Goal: Task Accomplishment & Management: Use online tool/utility

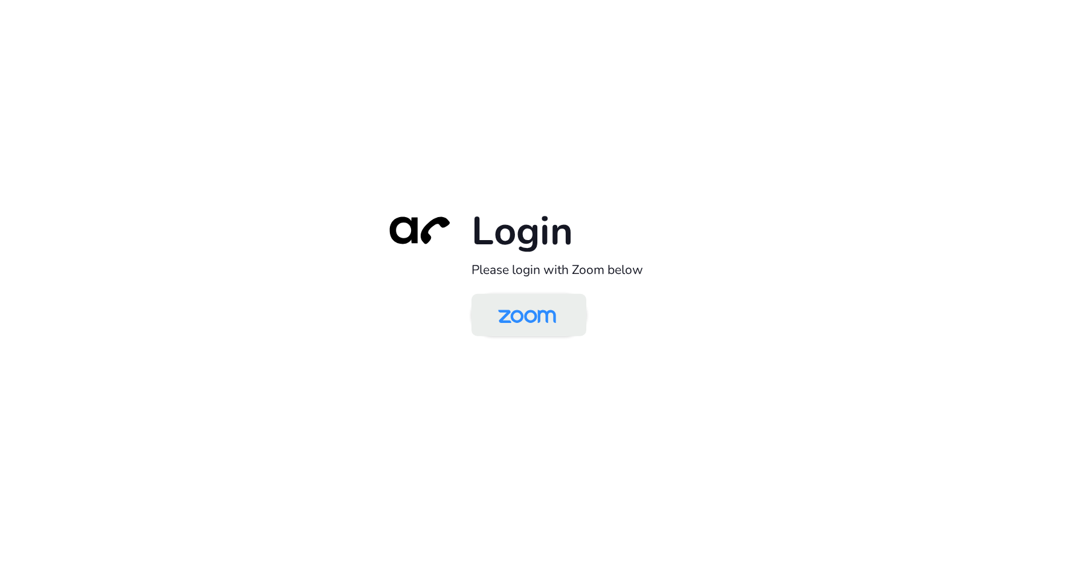
click at [550, 320] on img at bounding box center [526, 315] width 83 height 39
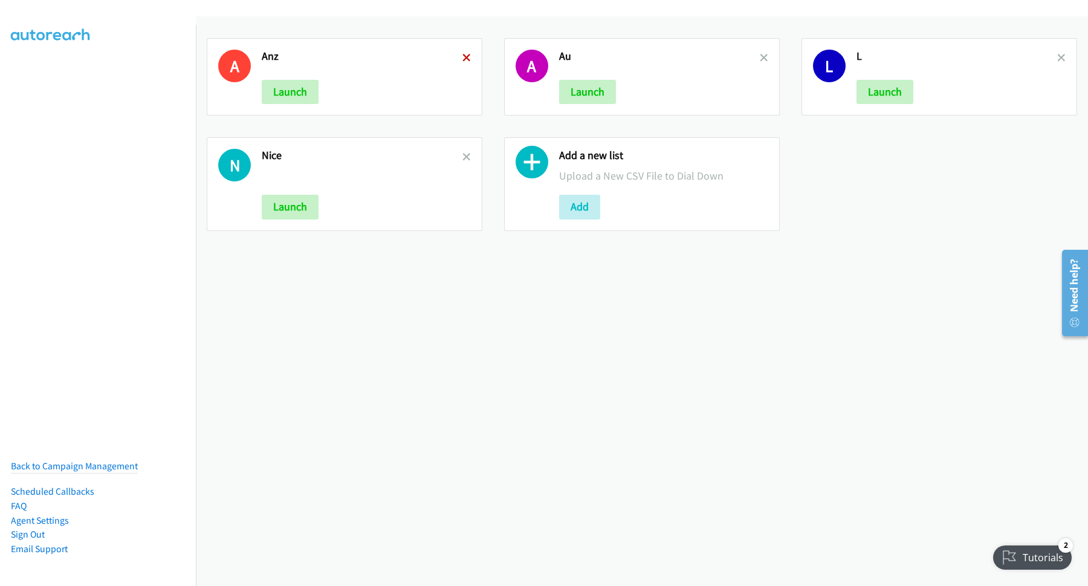
click at [464, 58] on icon at bounding box center [466, 58] width 8 height 8
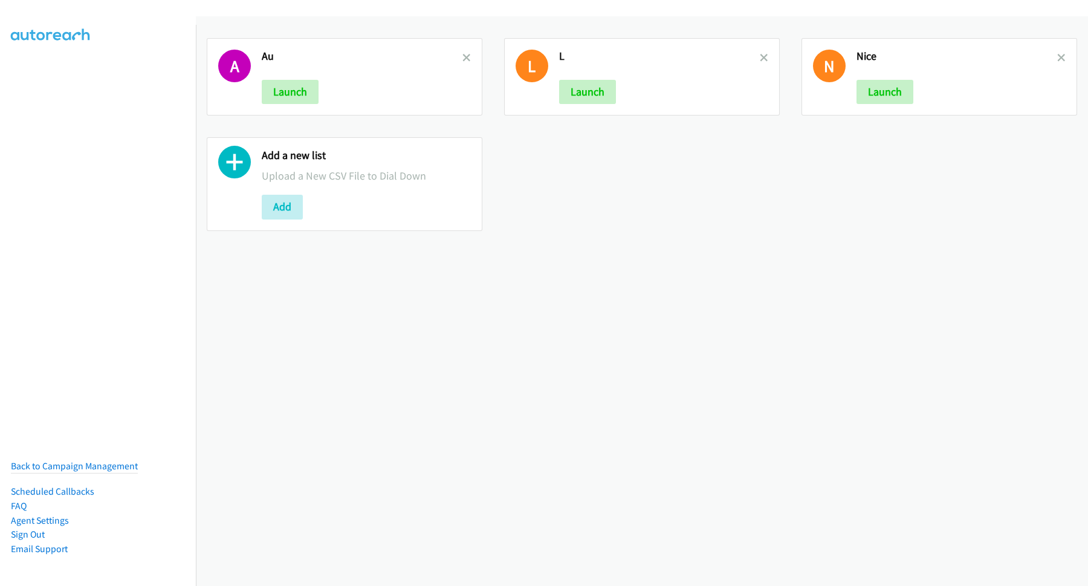
click at [464, 58] on icon at bounding box center [466, 58] width 8 height 8
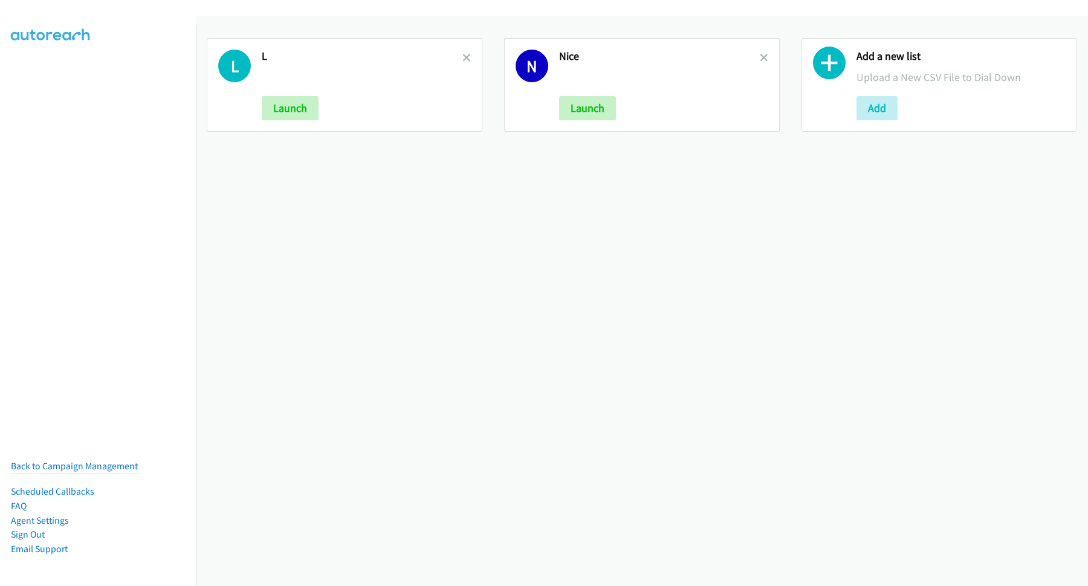
click at [464, 58] on icon at bounding box center [466, 58] width 8 height 8
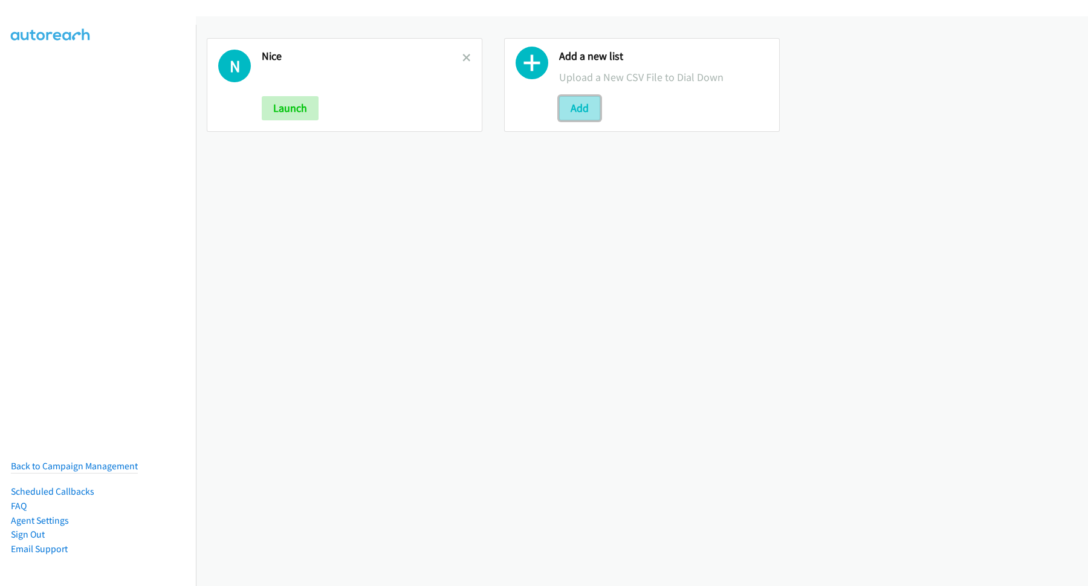
click at [589, 103] on button "Add" at bounding box center [579, 108] width 41 height 24
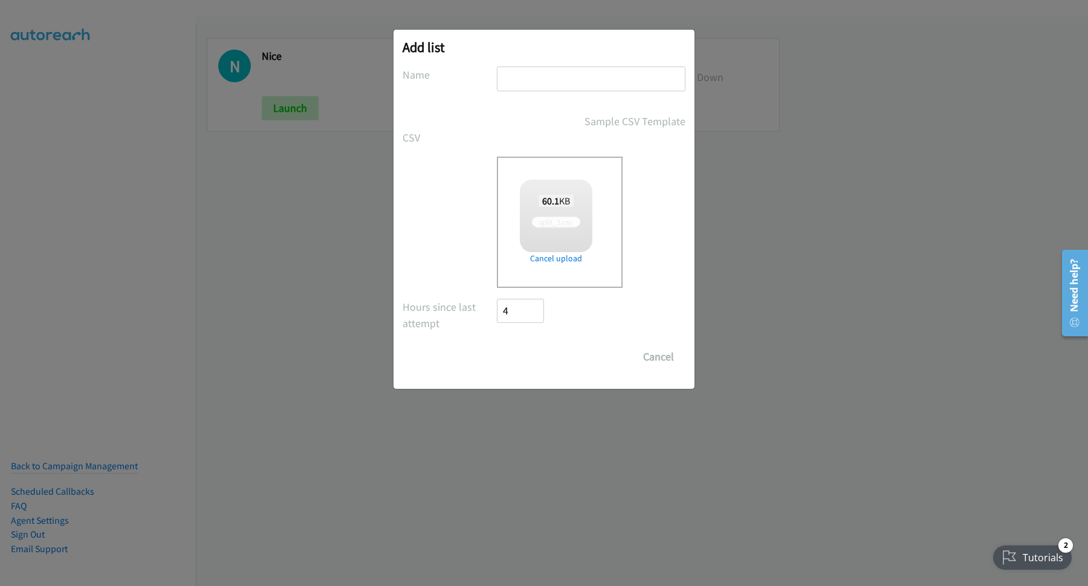
click at [550, 82] on input "text" at bounding box center [591, 78] width 189 height 25
checkbox input "true"
type input "NVIDIA"
click at [497, 345] on input "Save List" at bounding box center [528, 357] width 63 height 24
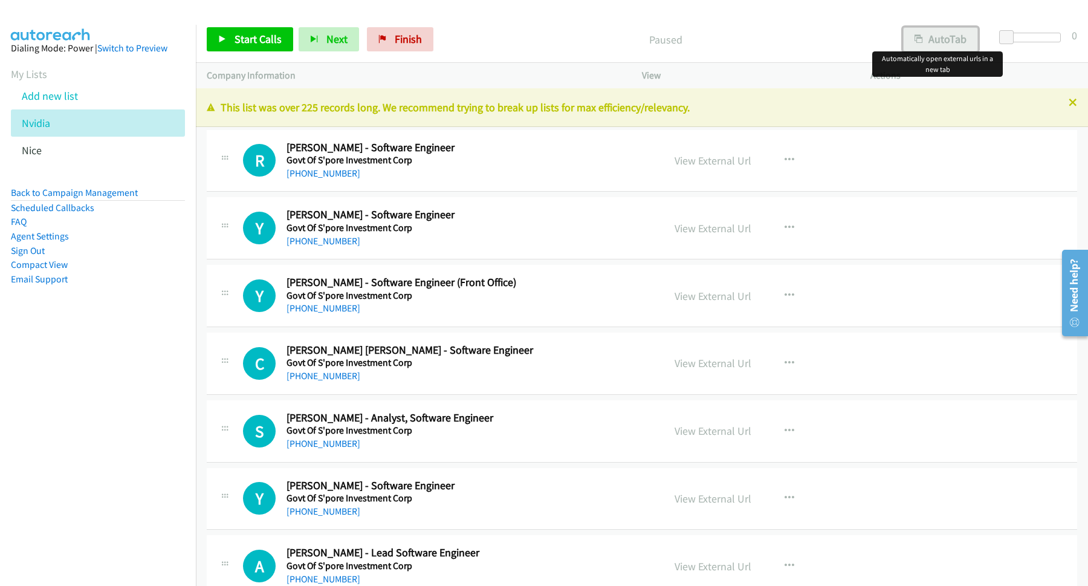
click at [953, 45] on button "AutoTab" at bounding box center [940, 39] width 75 height 24
click at [245, 31] on link "Start Calls" at bounding box center [250, 39] width 86 height 24
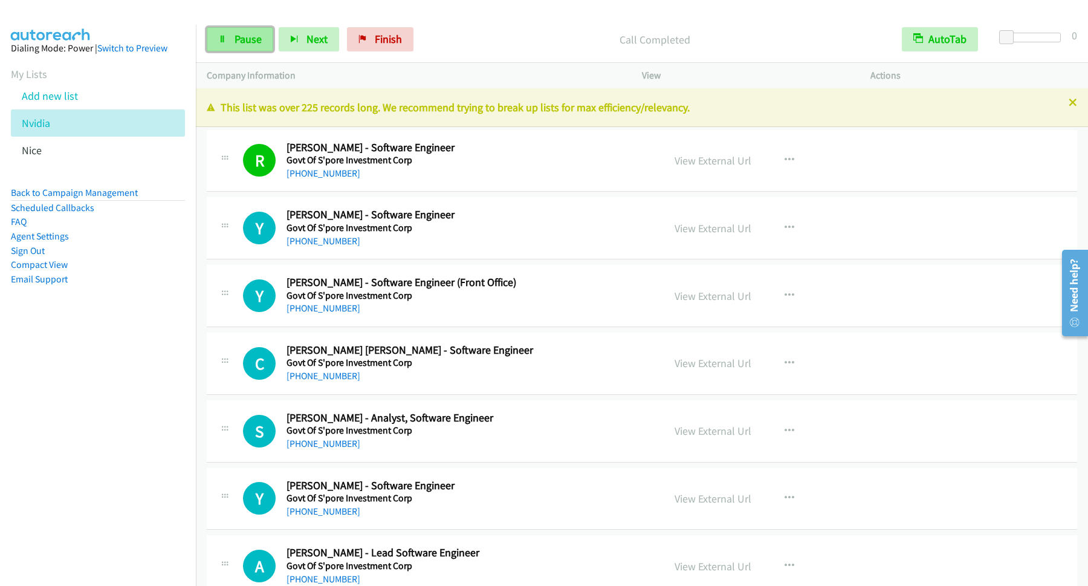
click at [233, 31] on link "Pause" at bounding box center [240, 39] width 66 height 24
click at [248, 41] on span "Start Calls" at bounding box center [258, 39] width 47 height 14
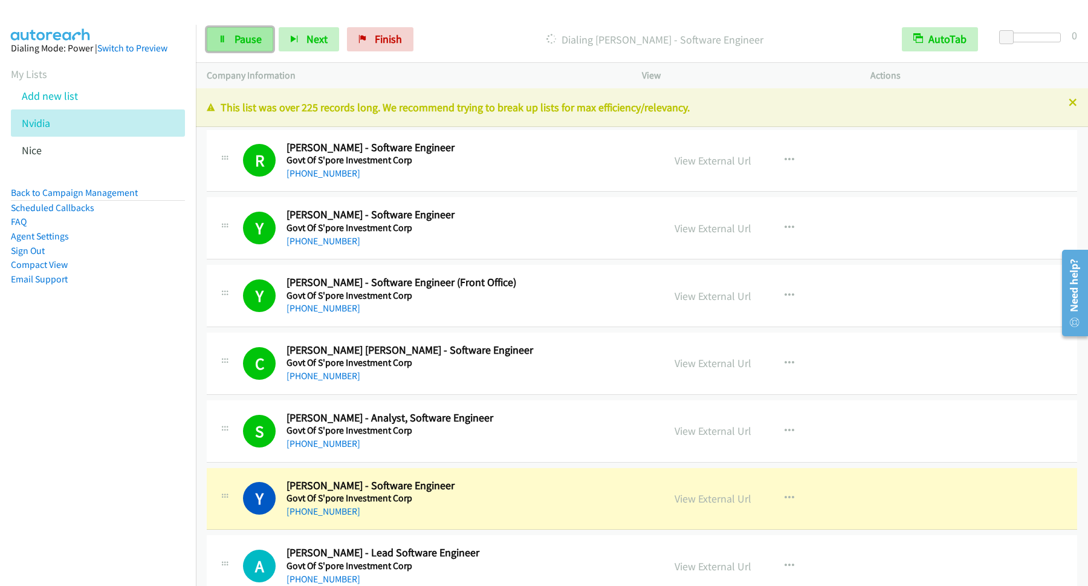
click at [260, 43] on span "Pause" at bounding box center [248, 39] width 27 height 14
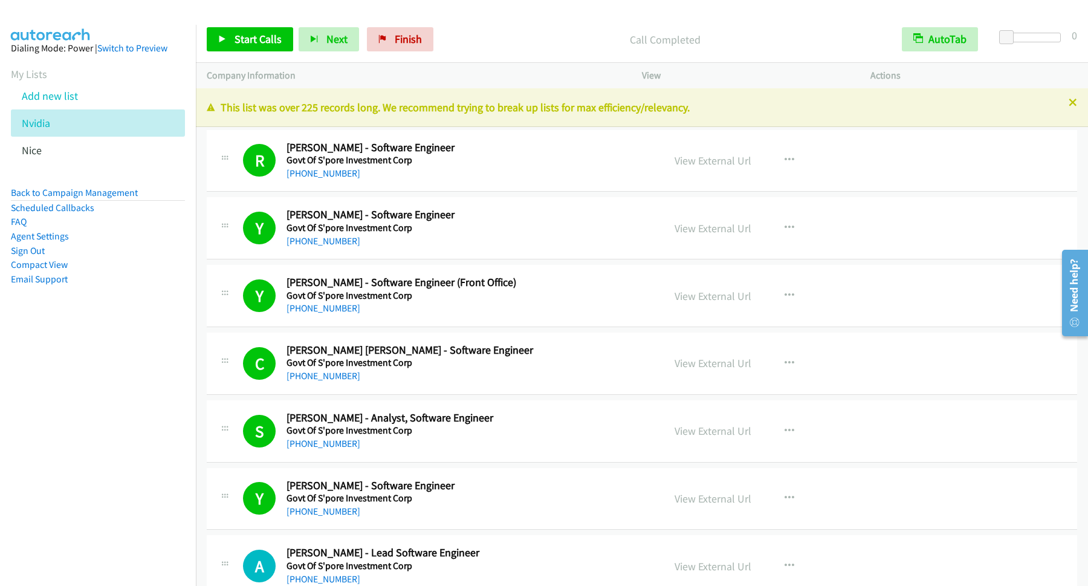
click at [265, 26] on div "Start Calls Pause Next Finish Call Completed AutoTab AutoTab 0" at bounding box center [642, 39] width 892 height 47
click at [265, 30] on link "Start Calls" at bounding box center [250, 39] width 86 height 24
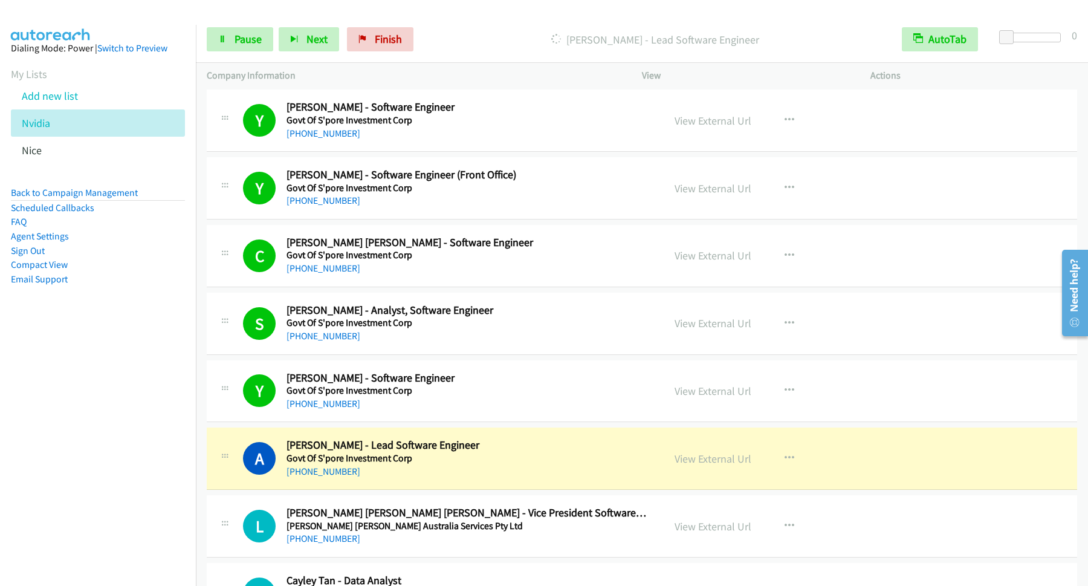
scroll to position [163, 0]
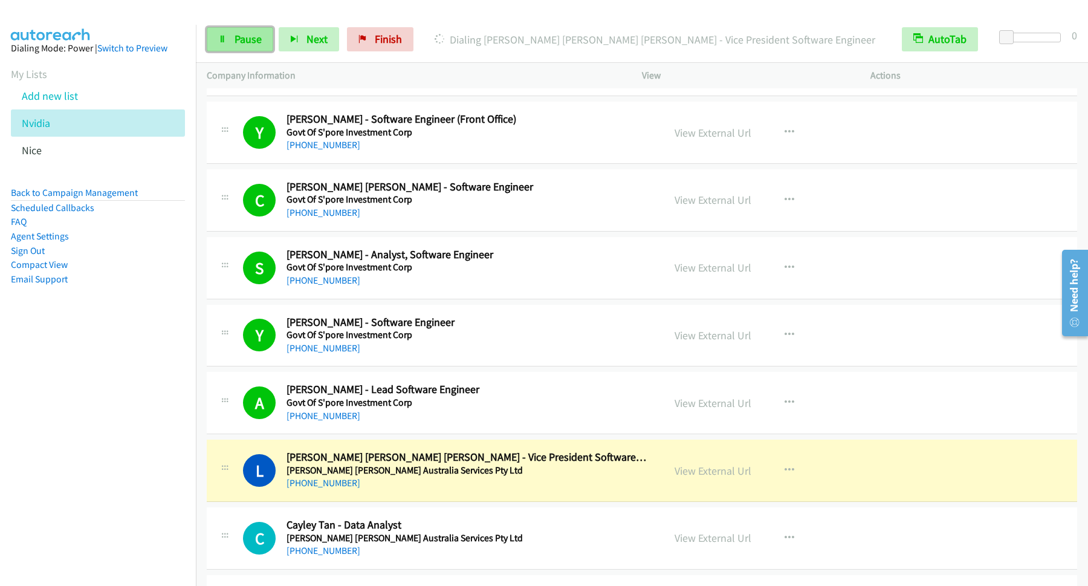
click at [245, 42] on span "Pause" at bounding box center [248, 39] width 27 height 14
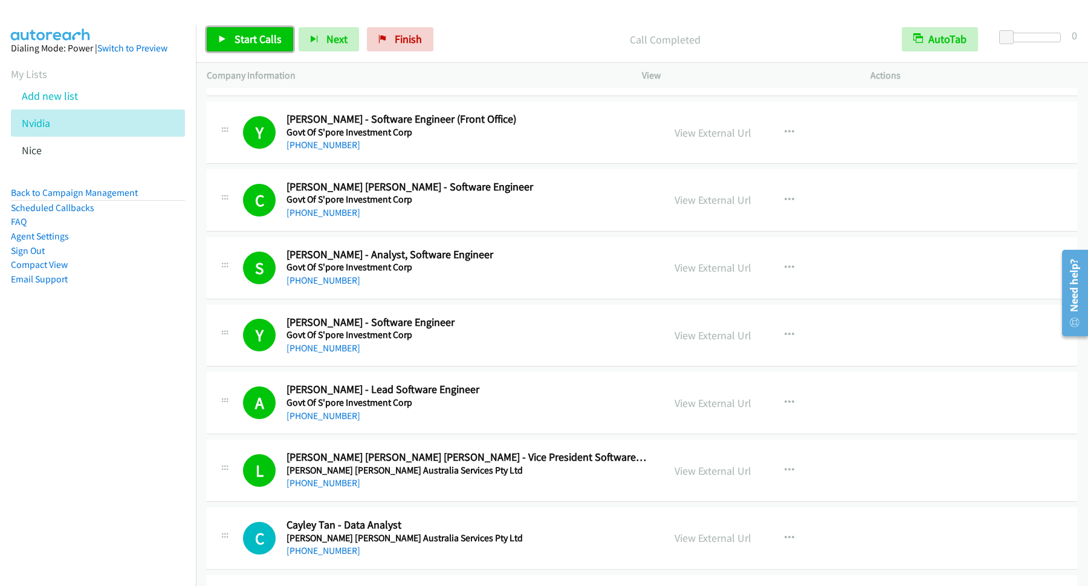
click at [262, 34] on span "Start Calls" at bounding box center [258, 39] width 47 height 14
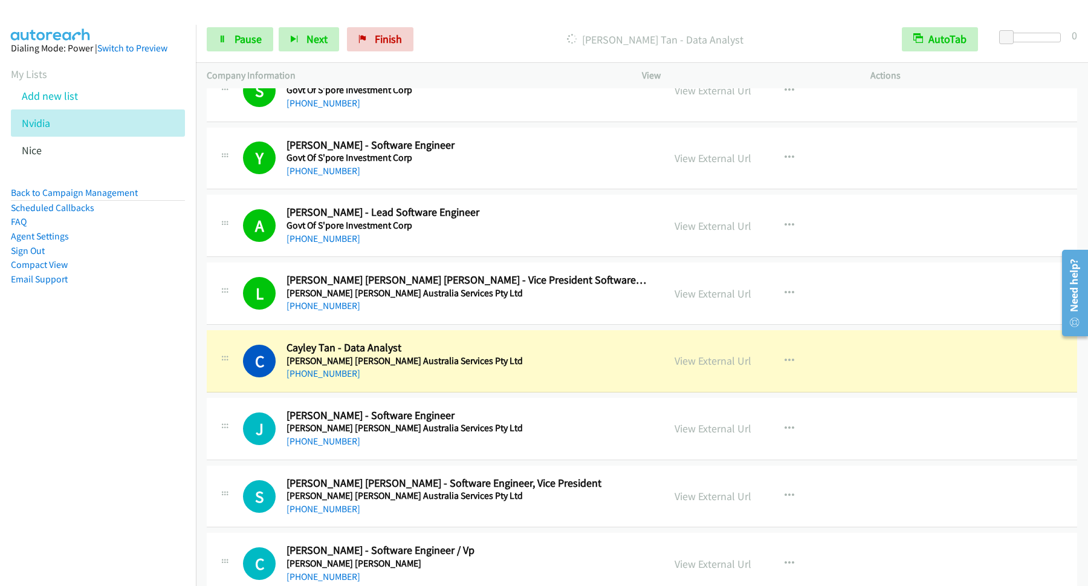
scroll to position [490, 0]
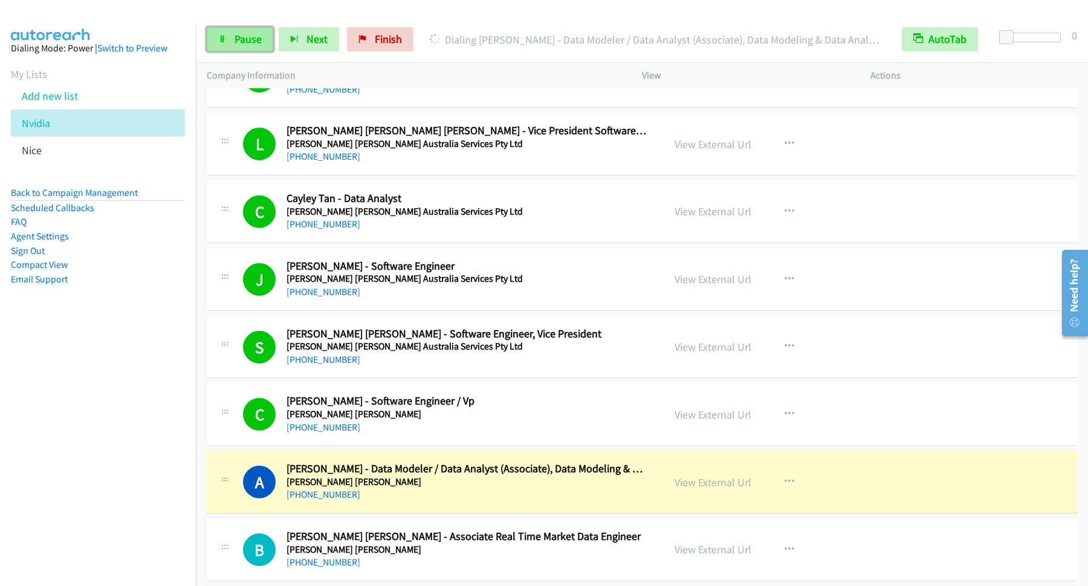
click at [239, 39] on span "Pause" at bounding box center [248, 39] width 27 height 14
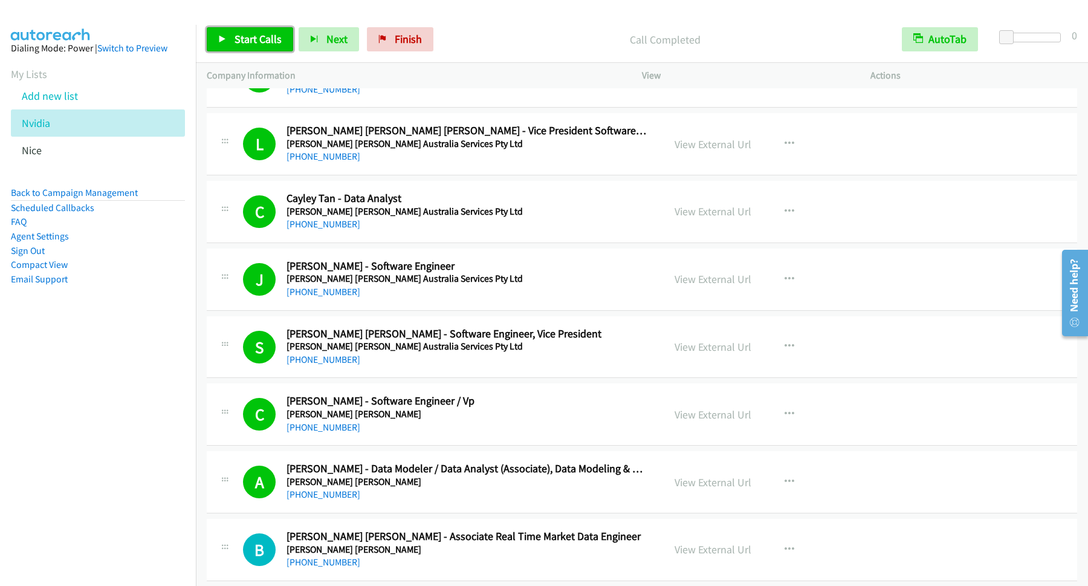
click at [256, 49] on link "Start Calls" at bounding box center [250, 39] width 86 height 24
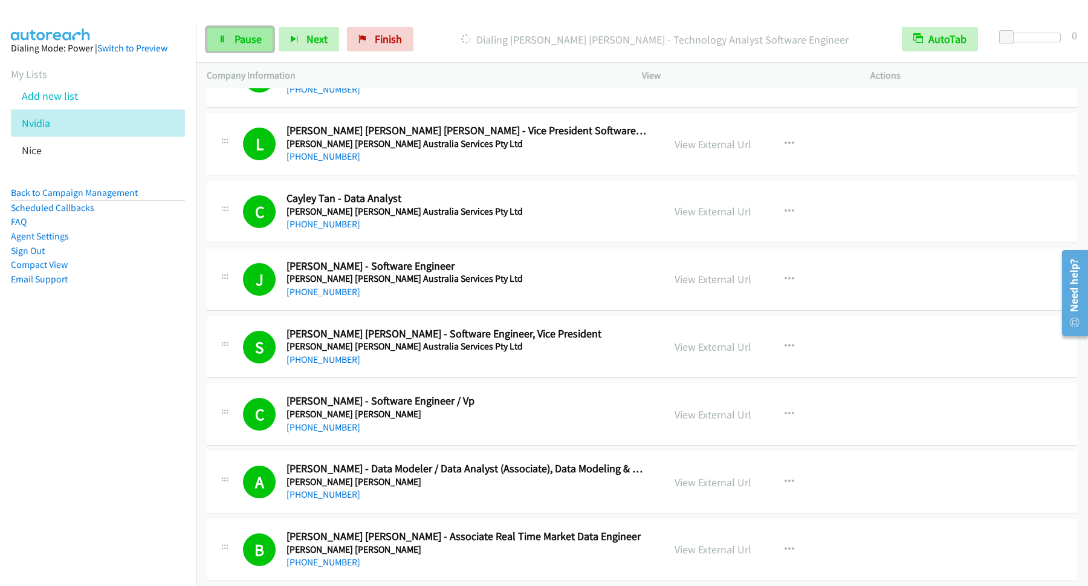
click at [256, 31] on link "Pause" at bounding box center [240, 39] width 66 height 24
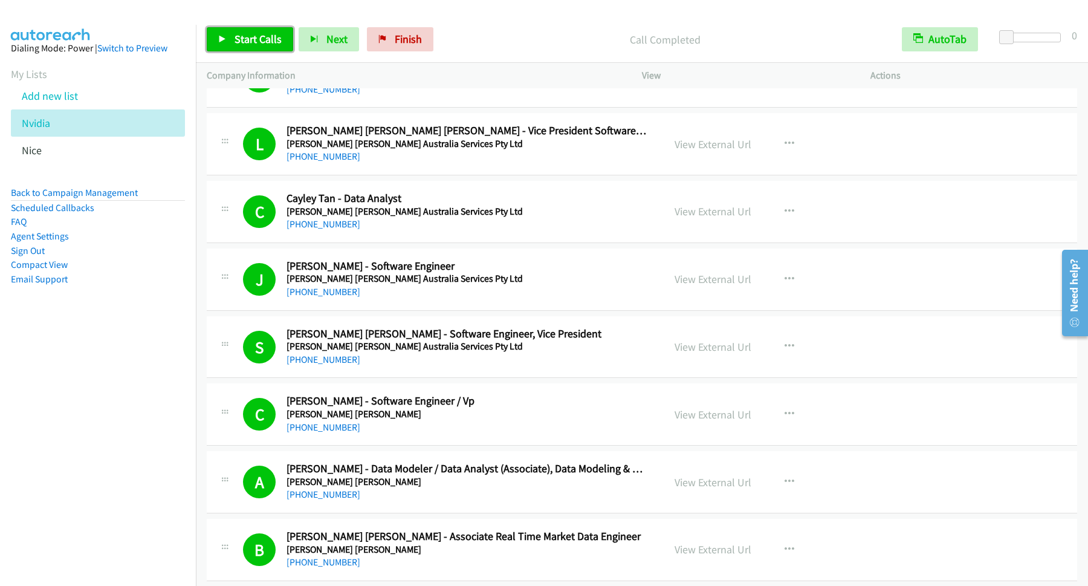
click at [259, 45] on span "Start Calls" at bounding box center [258, 39] width 47 height 14
click at [254, 47] on link "Pause" at bounding box center [240, 39] width 66 height 24
click at [262, 42] on span "Start Calls" at bounding box center [258, 39] width 47 height 14
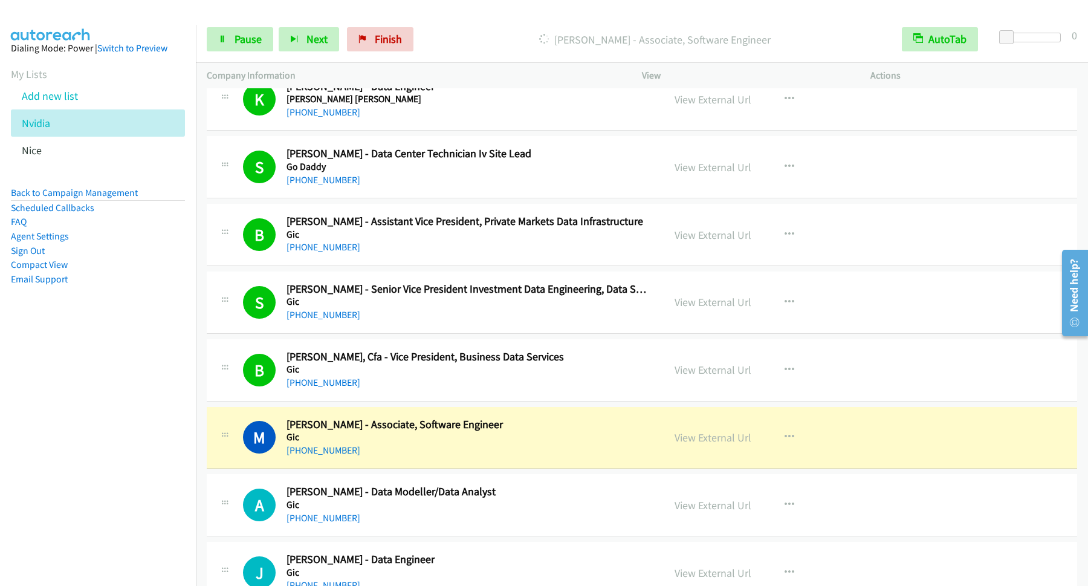
scroll to position [1306, 0]
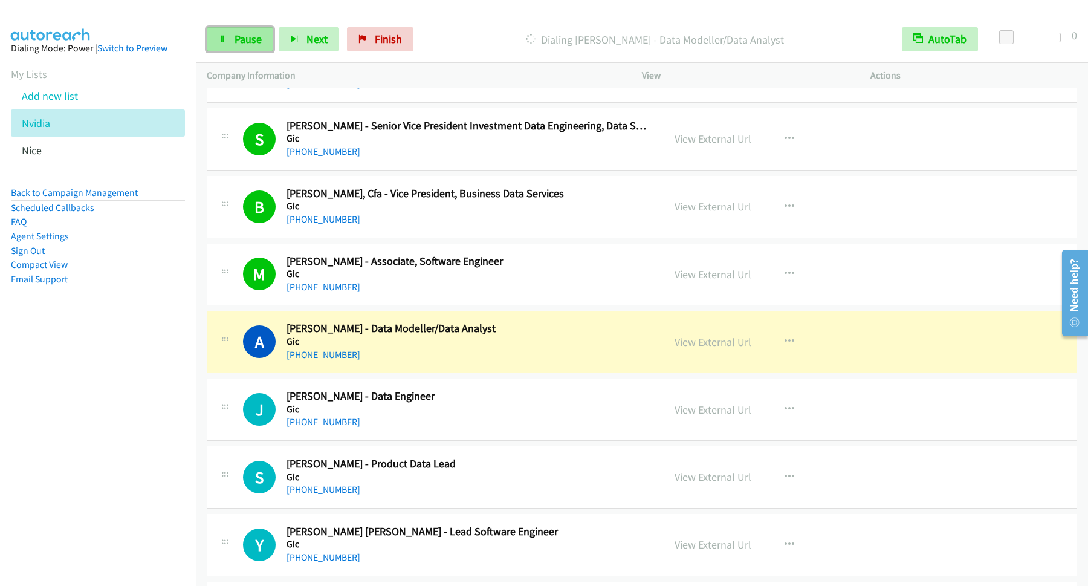
click at [254, 37] on span "Pause" at bounding box center [248, 39] width 27 height 14
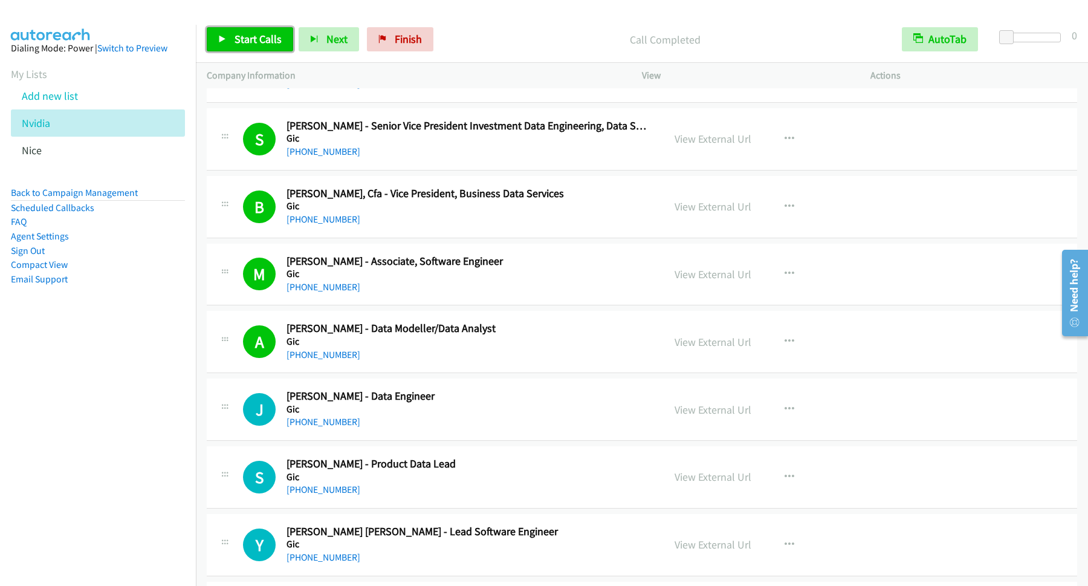
click at [275, 47] on link "Start Calls" at bounding box center [250, 39] width 86 height 24
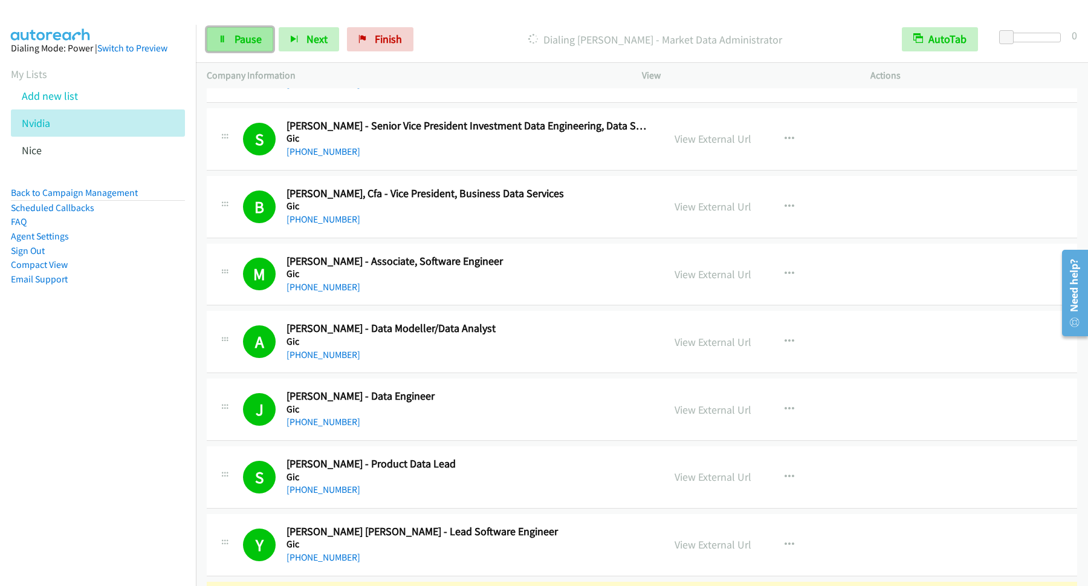
click at [262, 38] on span "Pause" at bounding box center [248, 39] width 27 height 14
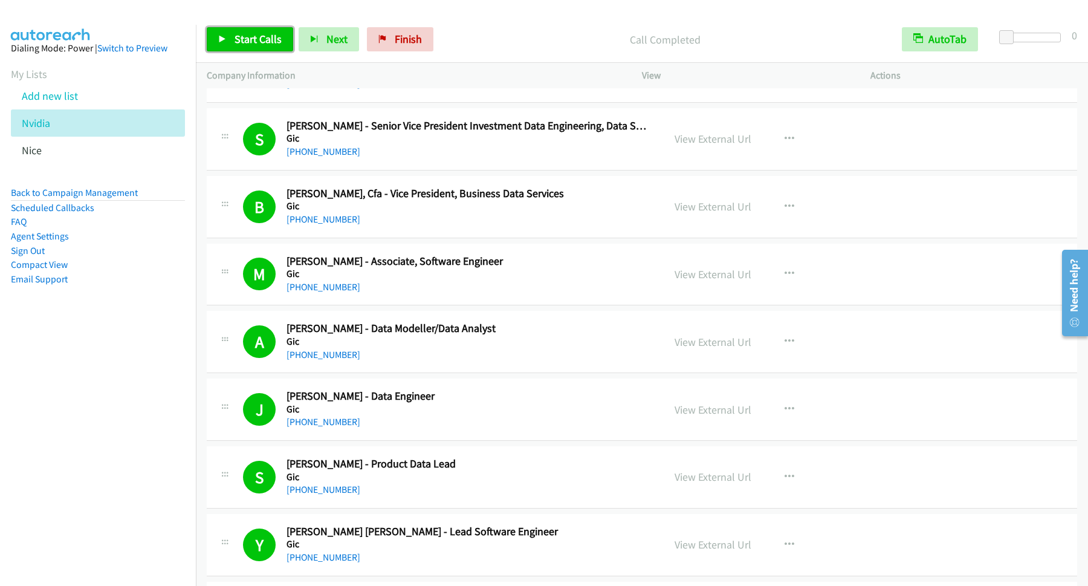
click at [261, 44] on span "Start Calls" at bounding box center [258, 39] width 47 height 14
click at [247, 45] on span "Pause" at bounding box center [248, 39] width 27 height 14
click at [261, 38] on span "Start Calls" at bounding box center [258, 39] width 47 height 14
click at [254, 37] on span "Pause" at bounding box center [248, 39] width 27 height 14
click at [263, 41] on span "Start Calls" at bounding box center [258, 39] width 47 height 14
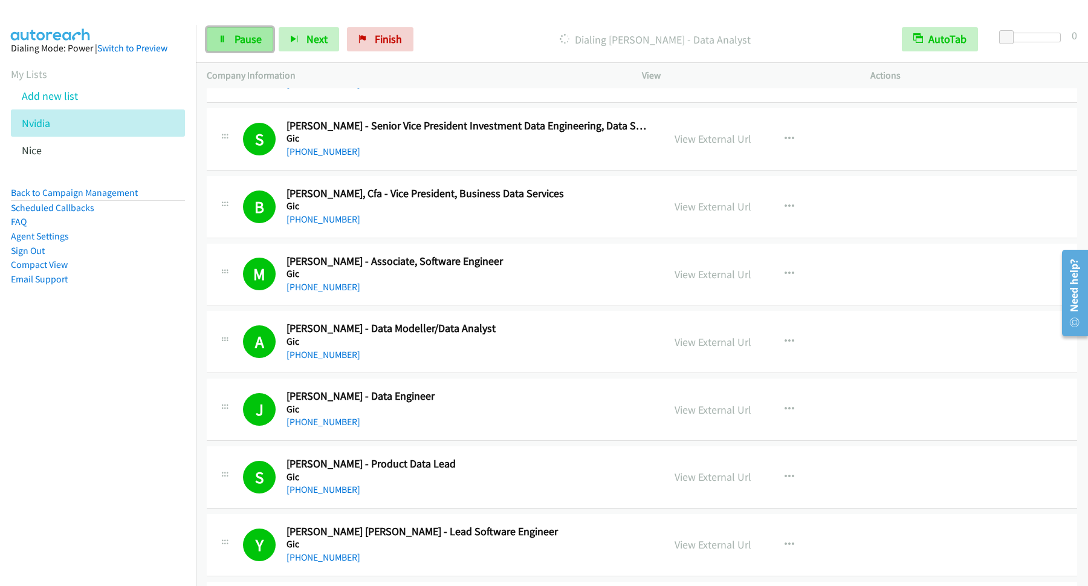
click at [244, 36] on span "Pause" at bounding box center [248, 39] width 27 height 14
click at [277, 32] on link "Start Calls" at bounding box center [250, 39] width 86 height 24
click at [262, 43] on span "Pause" at bounding box center [248, 39] width 27 height 14
click at [528, 36] on p "Call Completed" at bounding box center [665, 39] width 430 height 16
click at [261, 34] on span "Start Calls" at bounding box center [258, 39] width 47 height 14
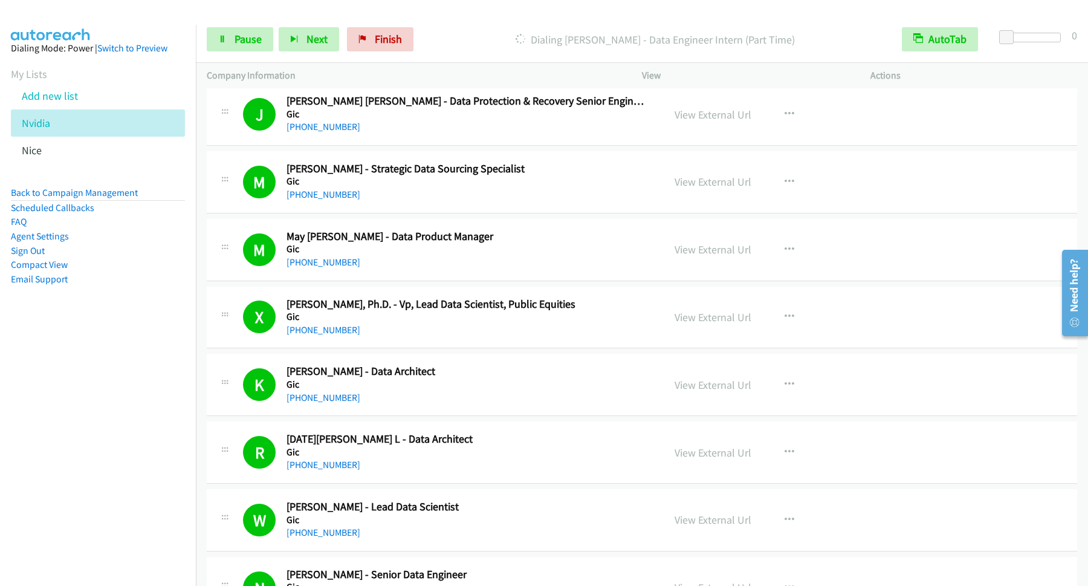
scroll to position [2448, 0]
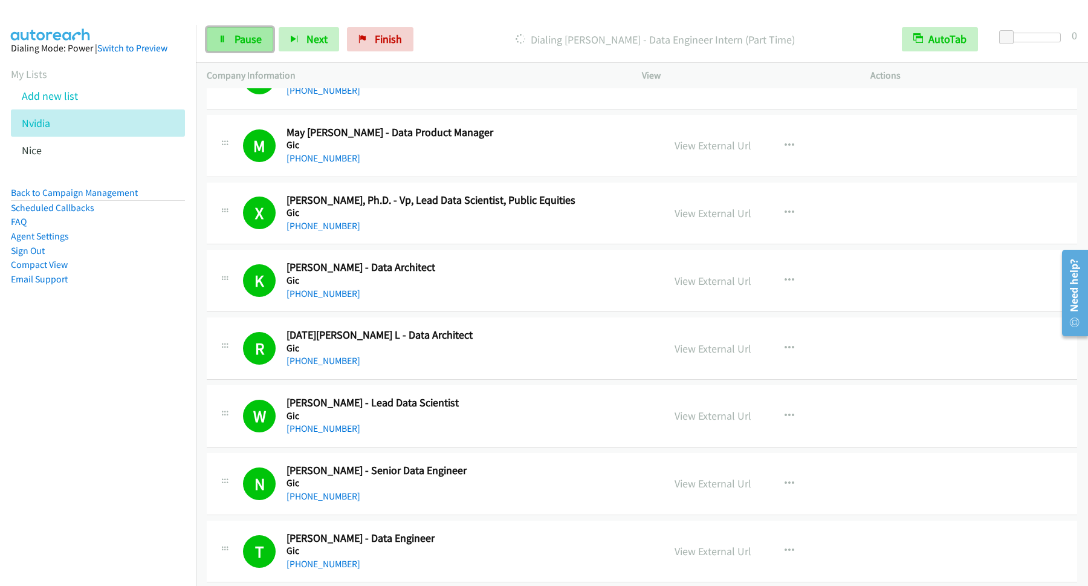
click at [247, 38] on span "Pause" at bounding box center [248, 39] width 27 height 14
click at [239, 36] on span "Start Calls" at bounding box center [258, 39] width 47 height 14
click at [224, 27] on div "Start Calls Pause Next Finish [PERSON_NAME] - Data Engineer Intern AutoTab Auto…" at bounding box center [642, 39] width 892 height 47
click at [235, 35] on link "Pause" at bounding box center [240, 39] width 66 height 24
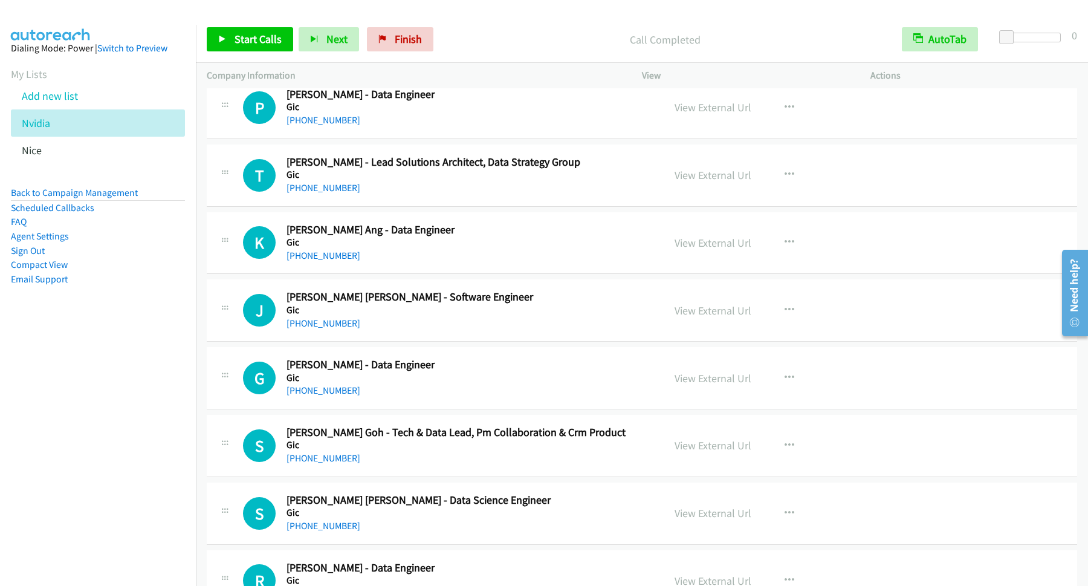
scroll to position [3754, 0]
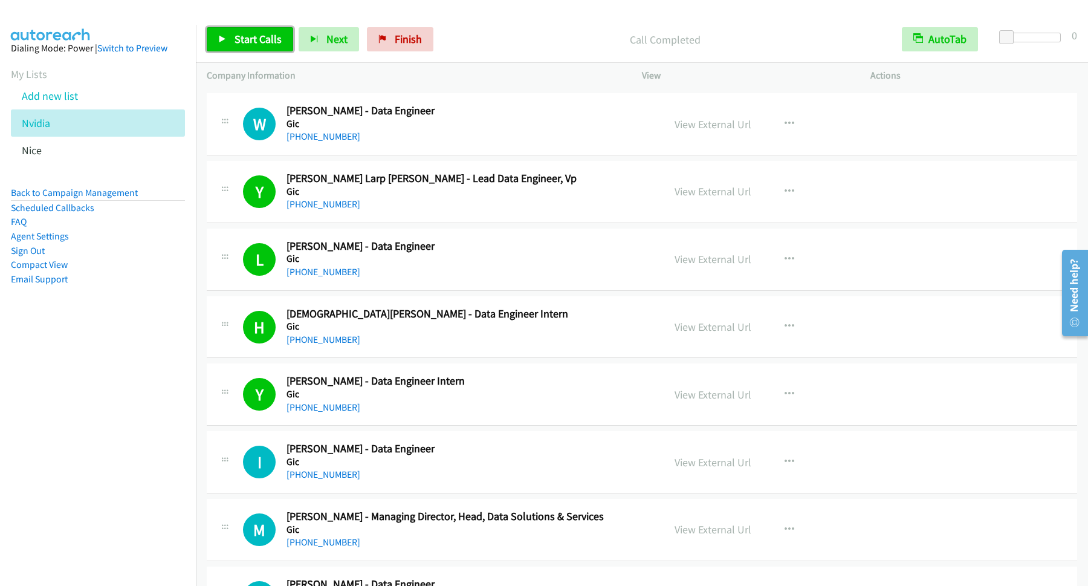
click at [275, 36] on span "Start Calls" at bounding box center [258, 39] width 47 height 14
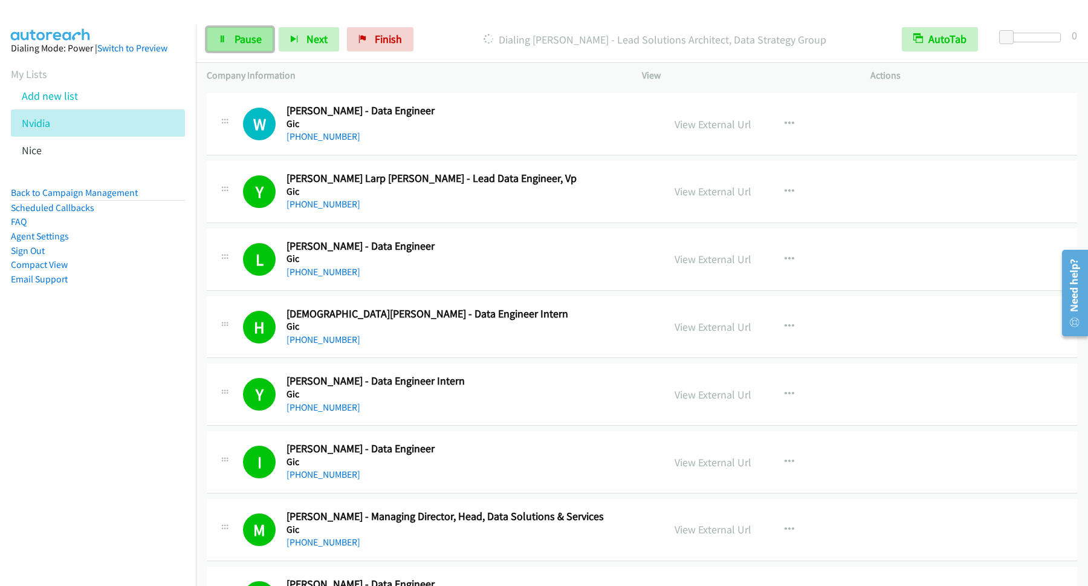
click at [253, 35] on span "Pause" at bounding box center [248, 39] width 27 height 14
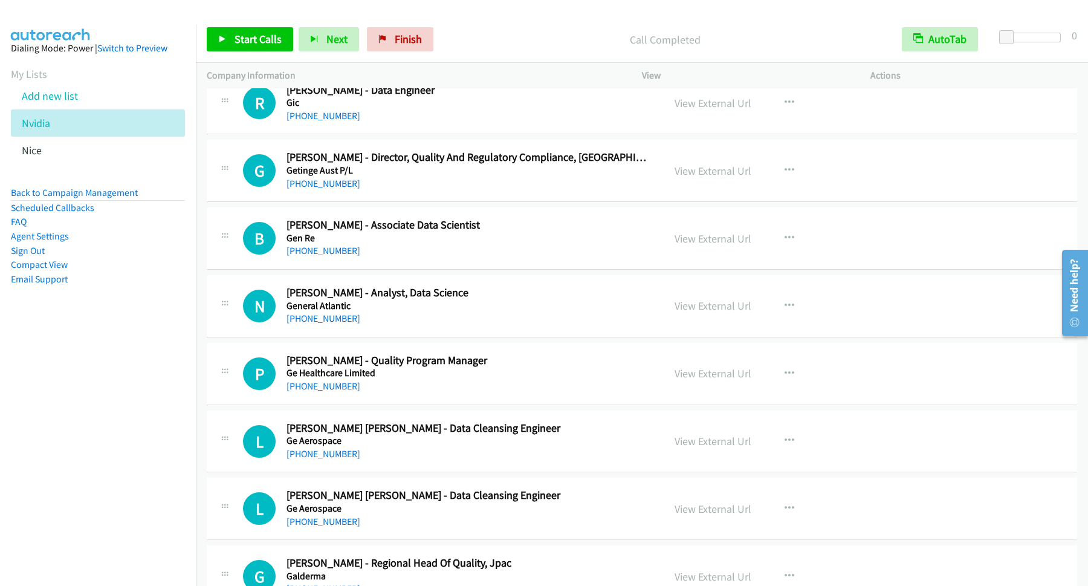
scroll to position [4733, 0]
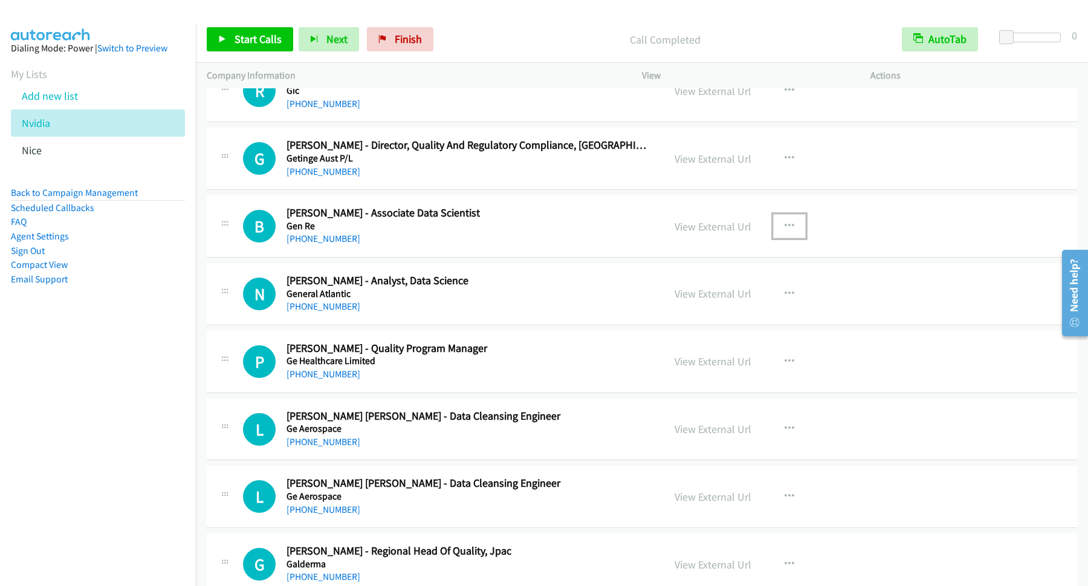
click at [785, 231] on icon "button" at bounding box center [790, 226] width 10 height 10
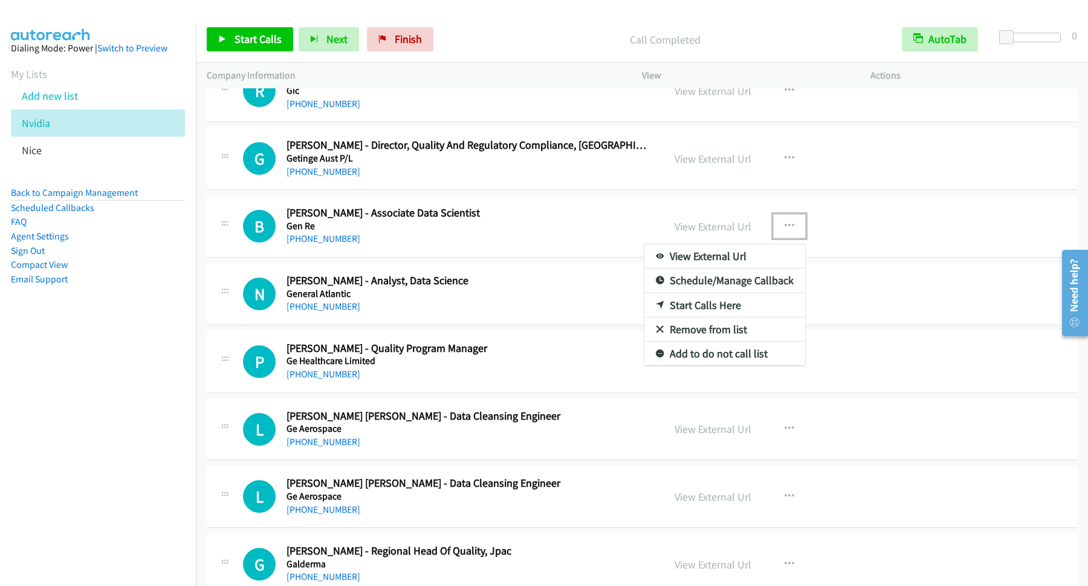
click at [696, 314] on link "Start Calls Here" at bounding box center [724, 305] width 161 height 24
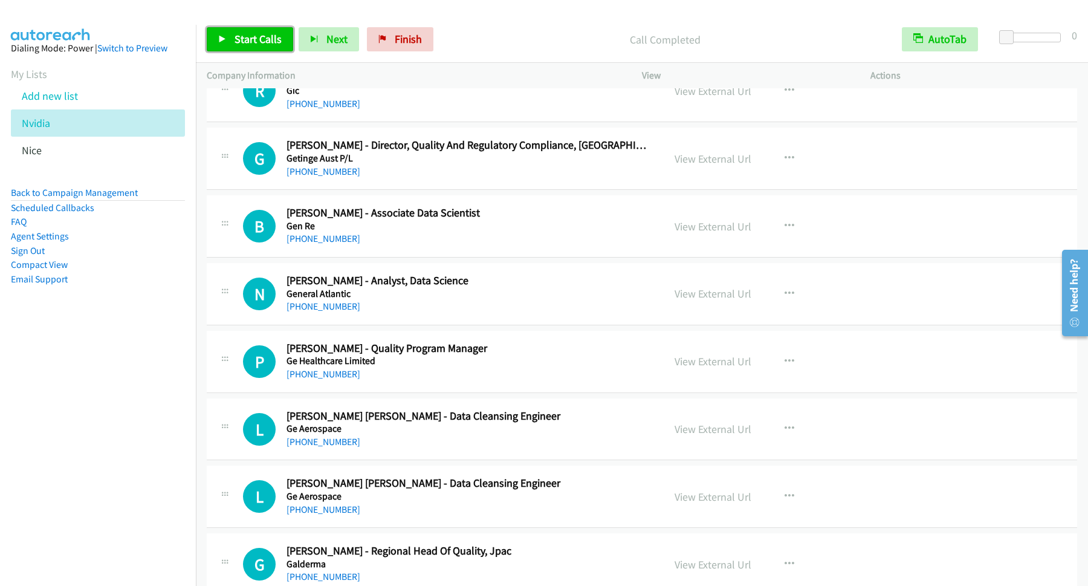
click at [277, 30] on link "Start Calls" at bounding box center [250, 39] width 86 height 24
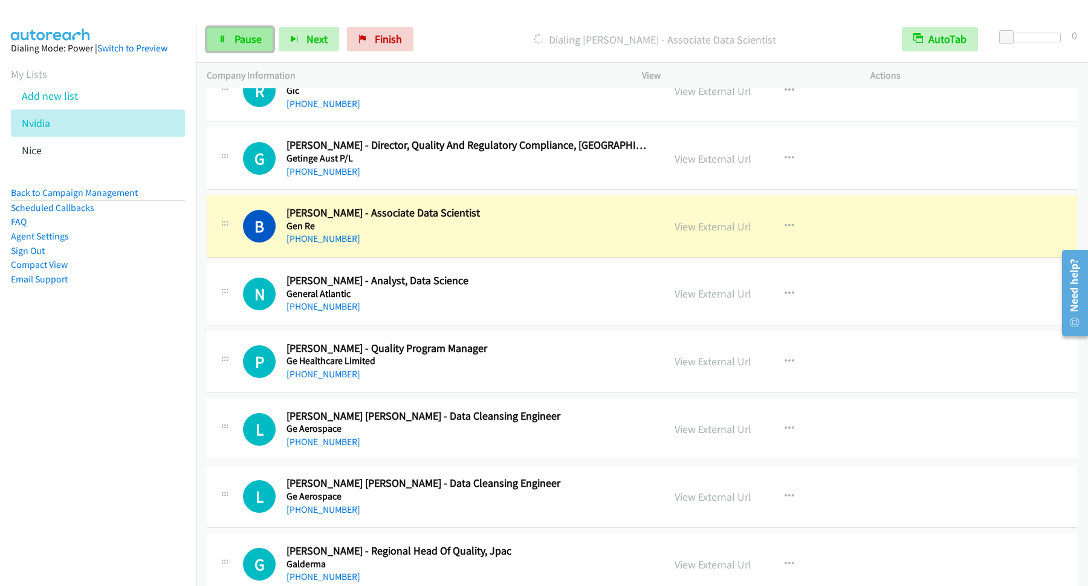
click at [225, 34] on link "Pause" at bounding box center [240, 39] width 66 height 24
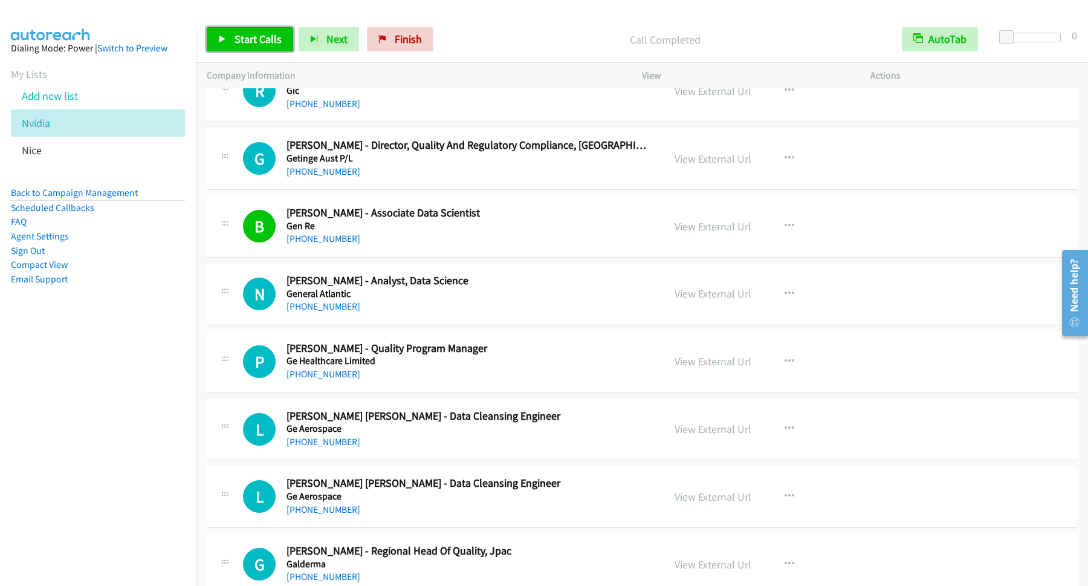
click at [263, 43] on span "Start Calls" at bounding box center [258, 39] width 47 height 14
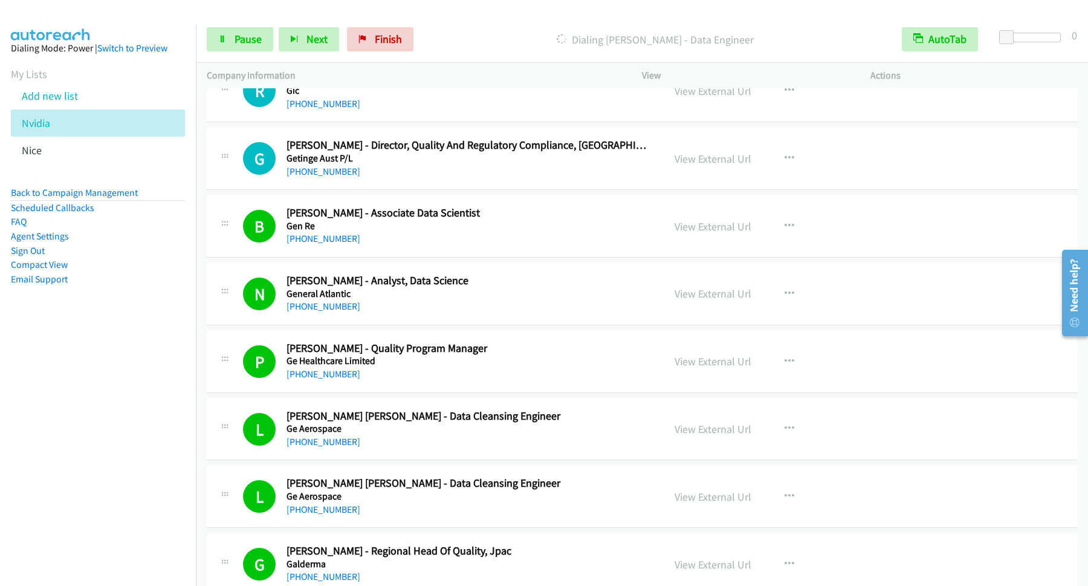
click at [277, 41] on div "Start Calls Pause Next Finish" at bounding box center [313, 39] width 212 height 24
click at [242, 35] on span "Pause" at bounding box center [248, 39] width 27 height 14
click at [280, 39] on span "Start Calls" at bounding box center [258, 39] width 47 height 14
click at [245, 32] on link "Pause" at bounding box center [240, 39] width 66 height 24
click at [264, 39] on span "Start Calls" at bounding box center [258, 39] width 47 height 14
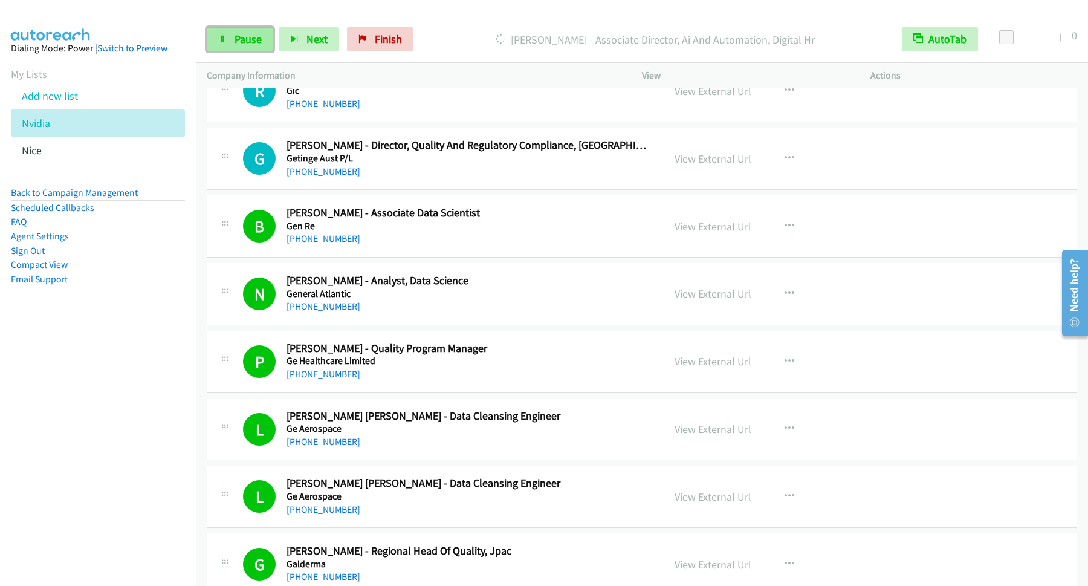
click at [248, 37] on span "Pause" at bounding box center [248, 39] width 27 height 14
click at [280, 41] on span "Start Calls" at bounding box center [258, 39] width 47 height 14
click at [219, 33] on link "Pause" at bounding box center [240, 39] width 66 height 24
click at [267, 43] on span "Start Calls" at bounding box center [258, 39] width 47 height 14
click at [241, 30] on link "Pause" at bounding box center [240, 39] width 66 height 24
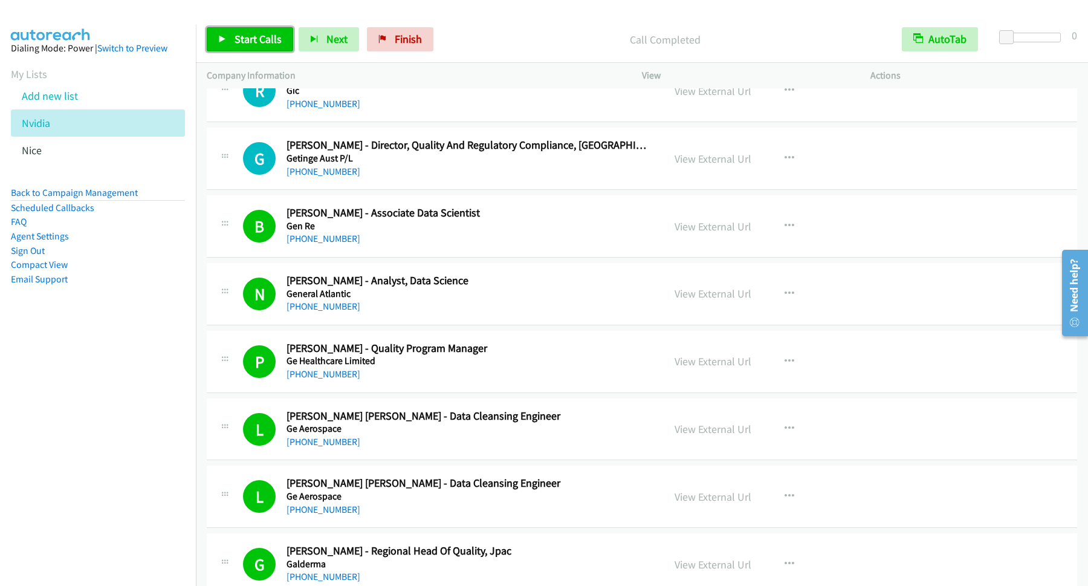
click at [257, 46] on span "Start Calls" at bounding box center [258, 39] width 47 height 14
click at [260, 42] on span "Pause" at bounding box center [248, 39] width 27 height 14
click at [280, 45] on span "Start Calls" at bounding box center [258, 39] width 47 height 14
click at [250, 45] on span "Pause" at bounding box center [248, 39] width 27 height 14
click at [276, 36] on span "Start Calls" at bounding box center [258, 39] width 47 height 14
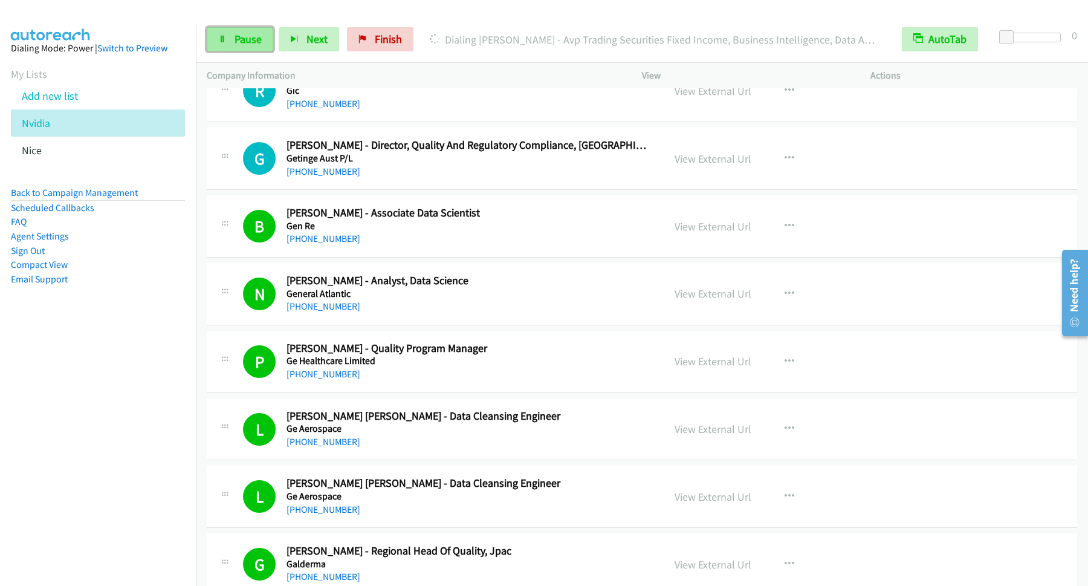
click at [241, 36] on span "Pause" at bounding box center [248, 39] width 27 height 14
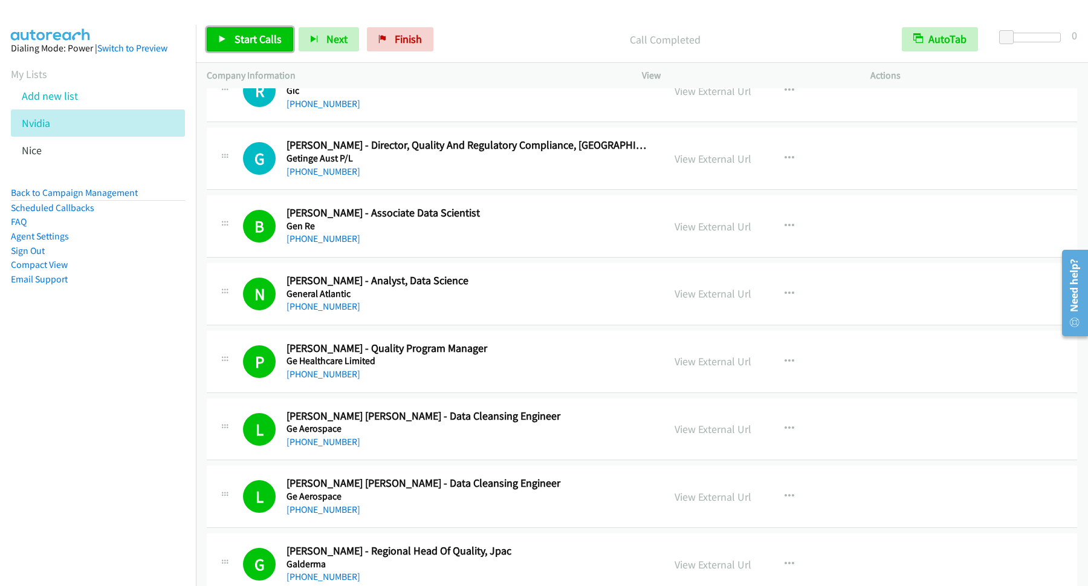
click at [244, 42] on span "Start Calls" at bounding box center [258, 39] width 47 height 14
click at [254, 44] on span "Pause" at bounding box center [248, 39] width 27 height 14
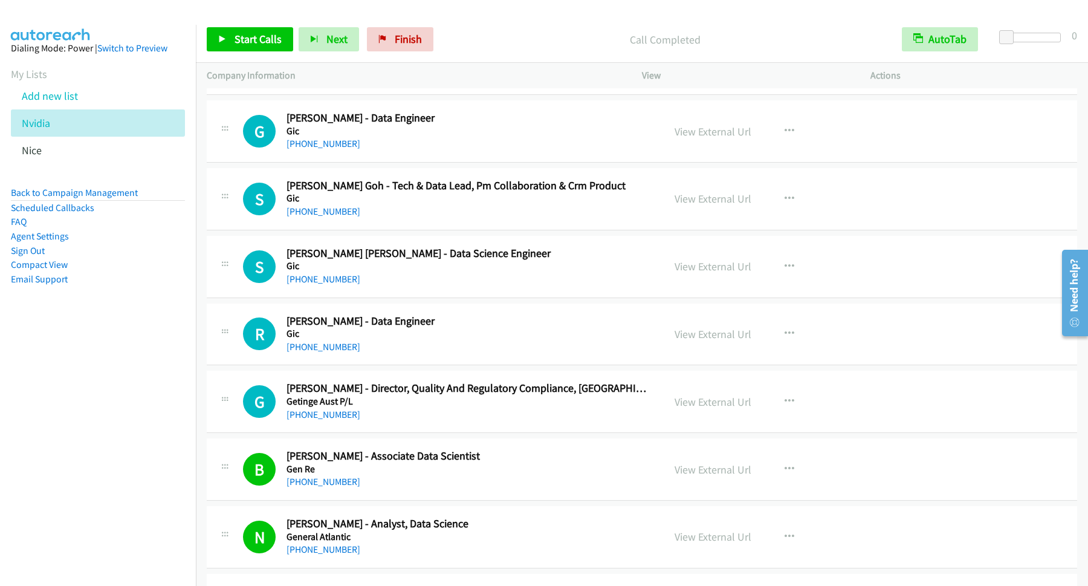
scroll to position [4407, 0]
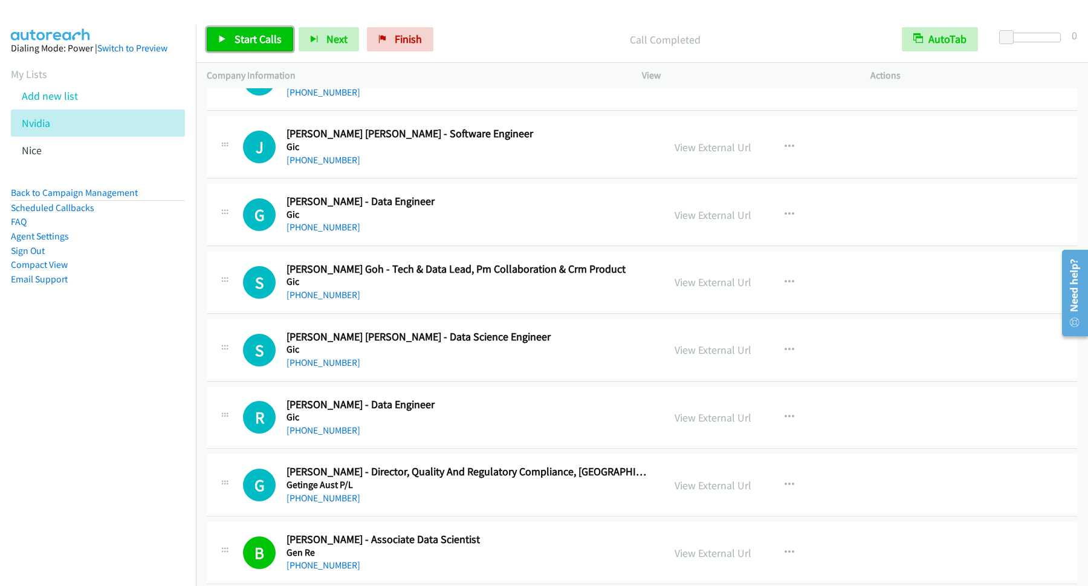
click at [259, 46] on span "Start Calls" at bounding box center [258, 39] width 47 height 14
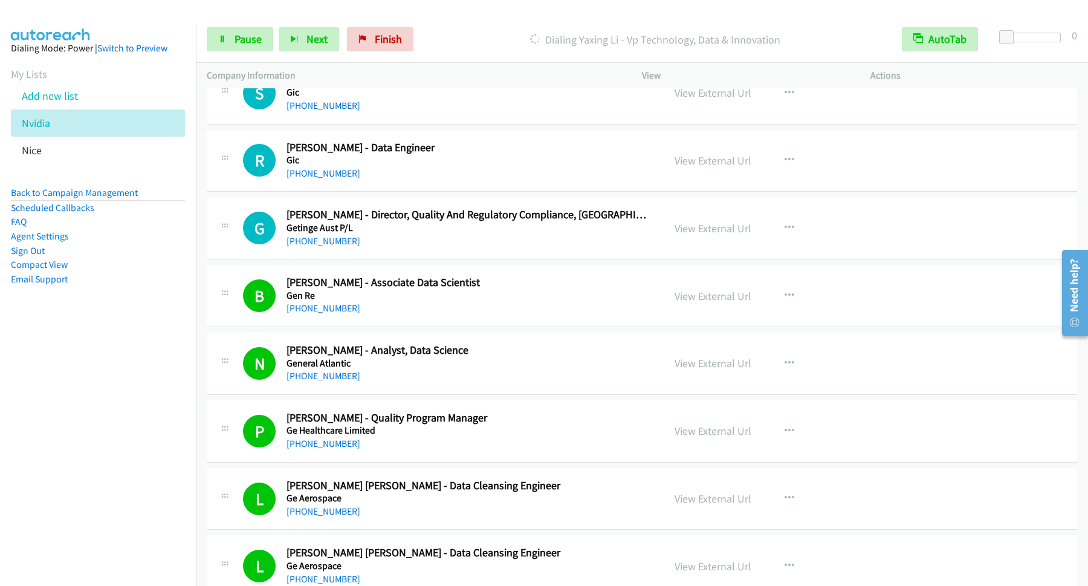
scroll to position [4733, 0]
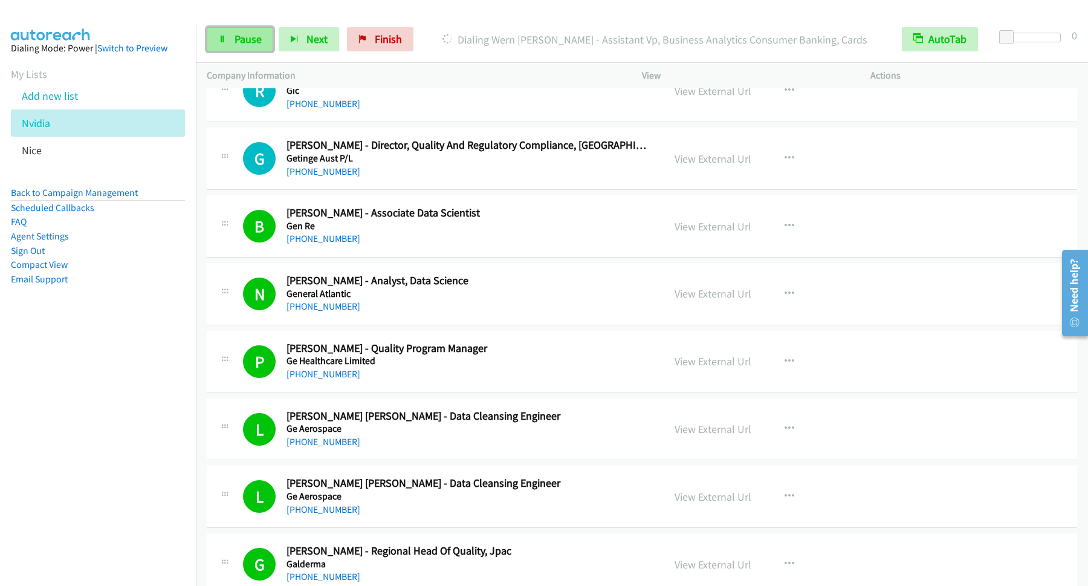
click at [242, 31] on link "Pause" at bounding box center [240, 39] width 66 height 24
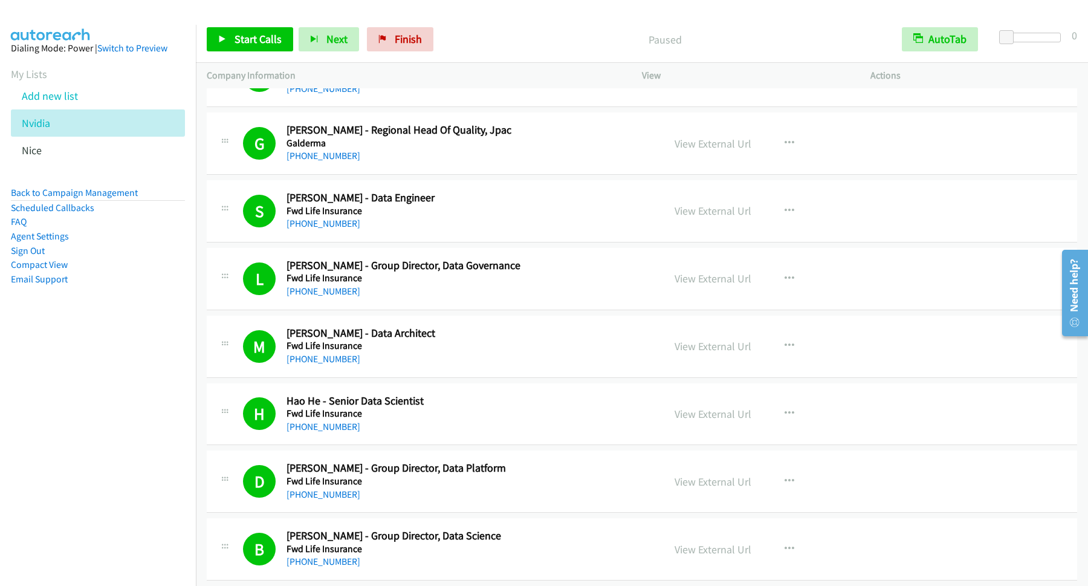
scroll to position [5223, 0]
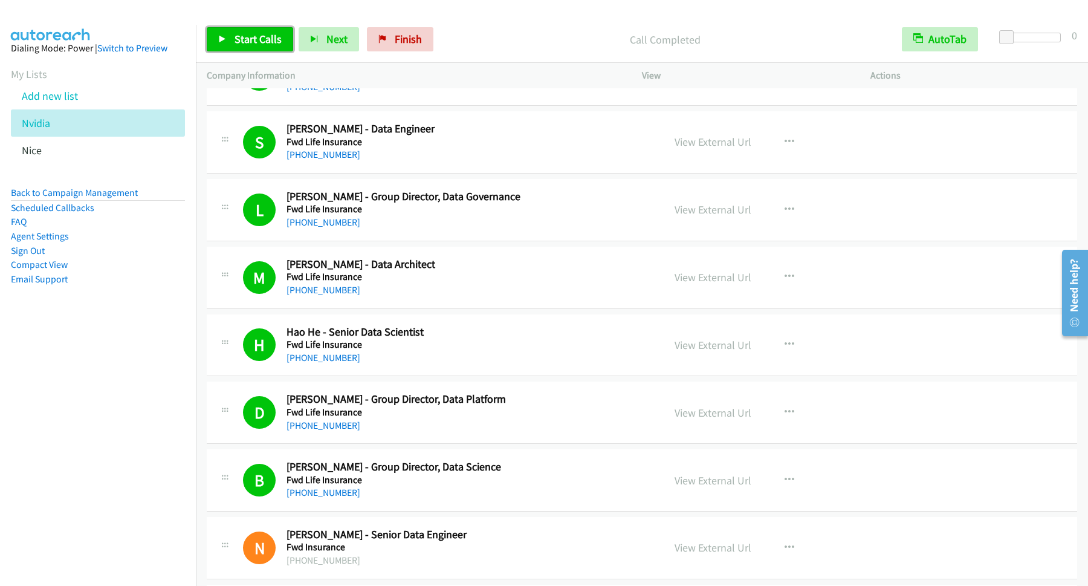
click at [253, 36] on span "Start Calls" at bounding box center [258, 39] width 47 height 14
click at [253, 40] on span "Pause" at bounding box center [248, 39] width 27 height 14
click at [270, 47] on link "Start Calls" at bounding box center [250, 39] width 86 height 24
click at [259, 47] on link "Pause" at bounding box center [240, 39] width 66 height 24
click at [275, 45] on span "Start Calls" at bounding box center [258, 39] width 47 height 14
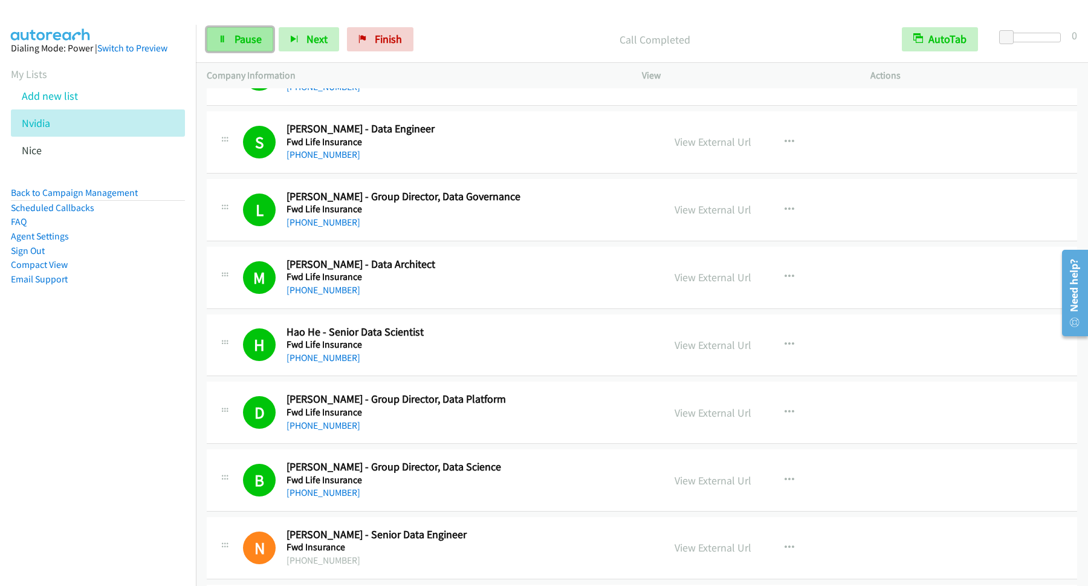
drag, startPoint x: 232, startPoint y: 33, endPoint x: 235, endPoint y: 41, distance: 8.7
click at [232, 34] on link "Pause" at bounding box center [240, 39] width 66 height 24
